Goal: Transaction & Acquisition: Obtain resource

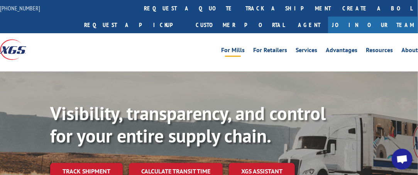
click at [242, 51] on link "For Mills" at bounding box center [233, 51] width 24 height 8
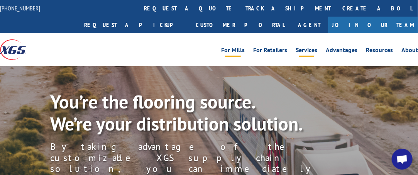
click at [303, 49] on link "Services" at bounding box center [307, 51] width 22 height 8
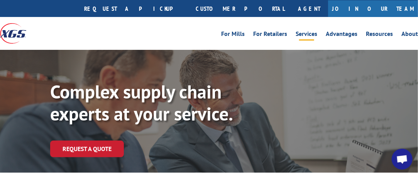
scroll to position [55, 0]
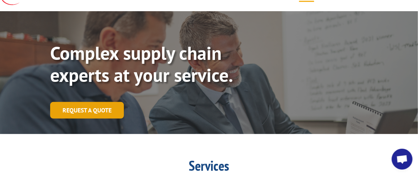
click at [95, 109] on link "Request a Quote" at bounding box center [87, 110] width 74 height 17
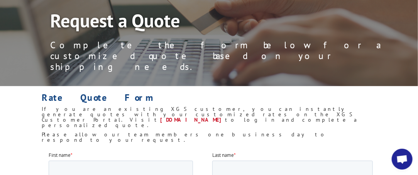
scroll to position [99, 0]
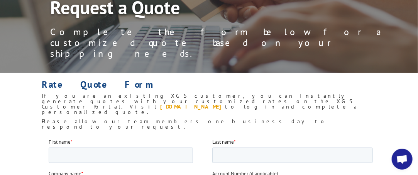
click at [160, 103] on link "my.xgsi.com" at bounding box center [192, 106] width 65 height 7
